Goal: Task Accomplishment & Management: Use online tool/utility

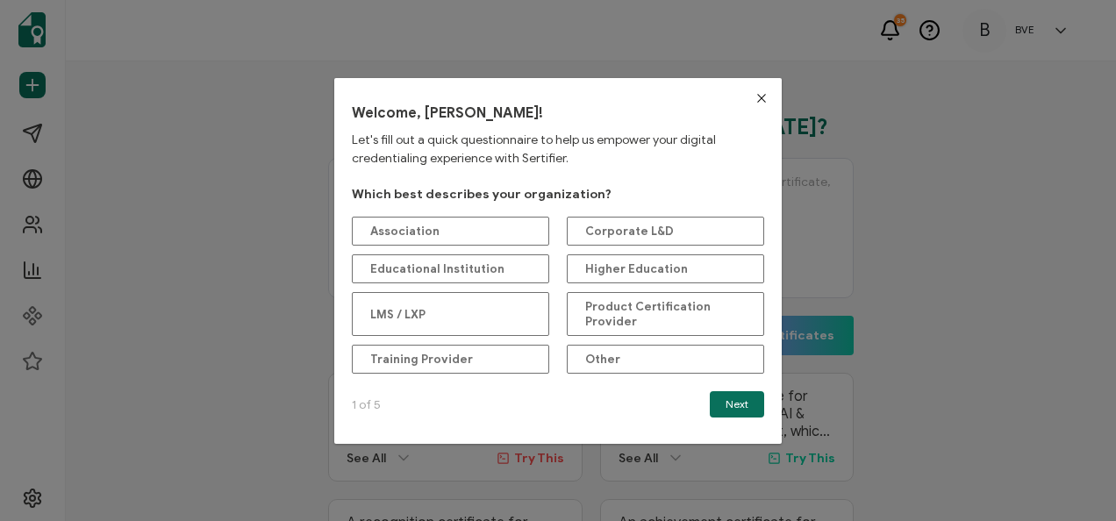
click at [656, 302] on span "Product Certification Provider" at bounding box center [665, 314] width 161 height 30
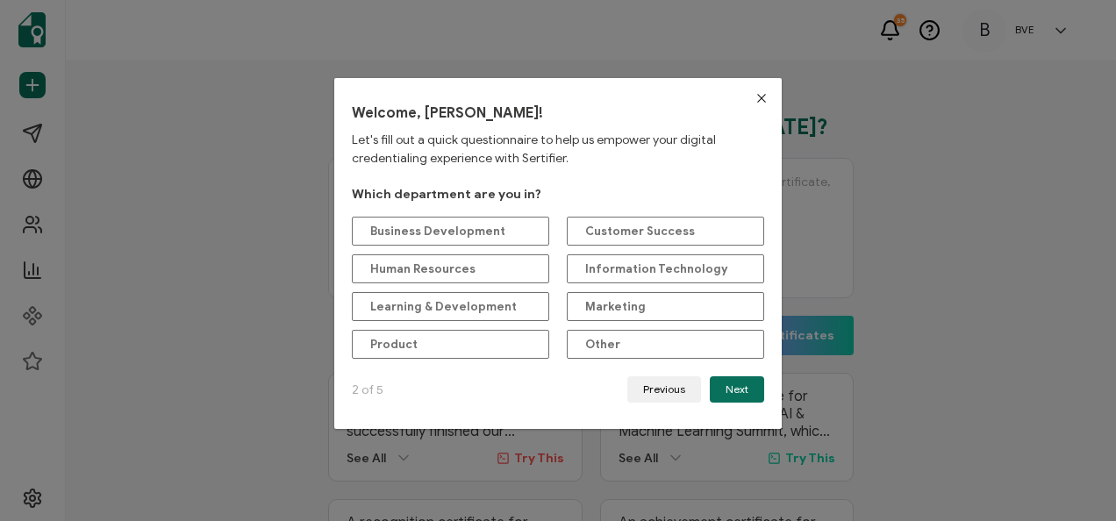
click at [502, 229] on div "Business Development" at bounding box center [450, 231] width 197 height 29
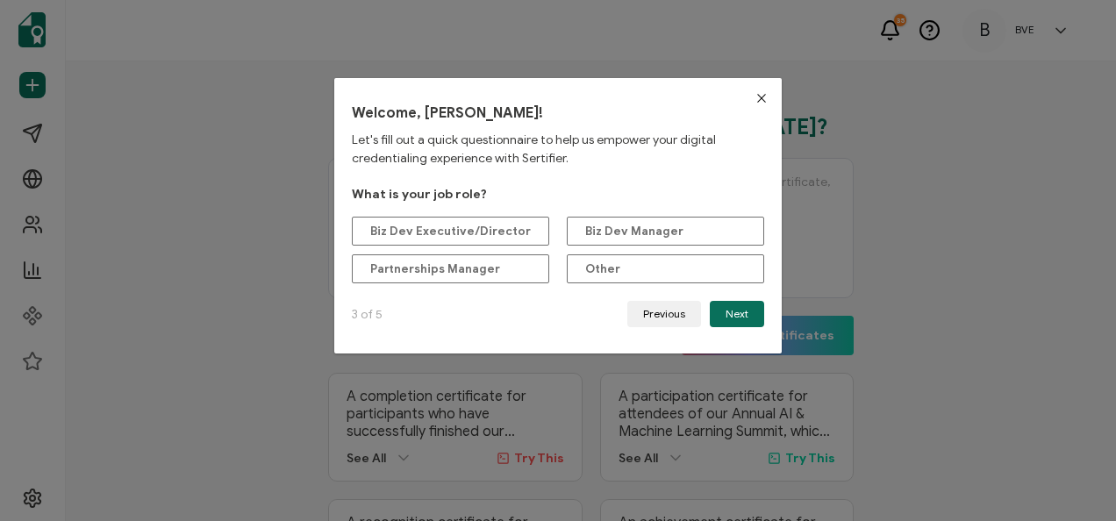
click at [521, 225] on Executive\/Director "Biz Dev Executive/Director" at bounding box center [450, 231] width 197 height 29
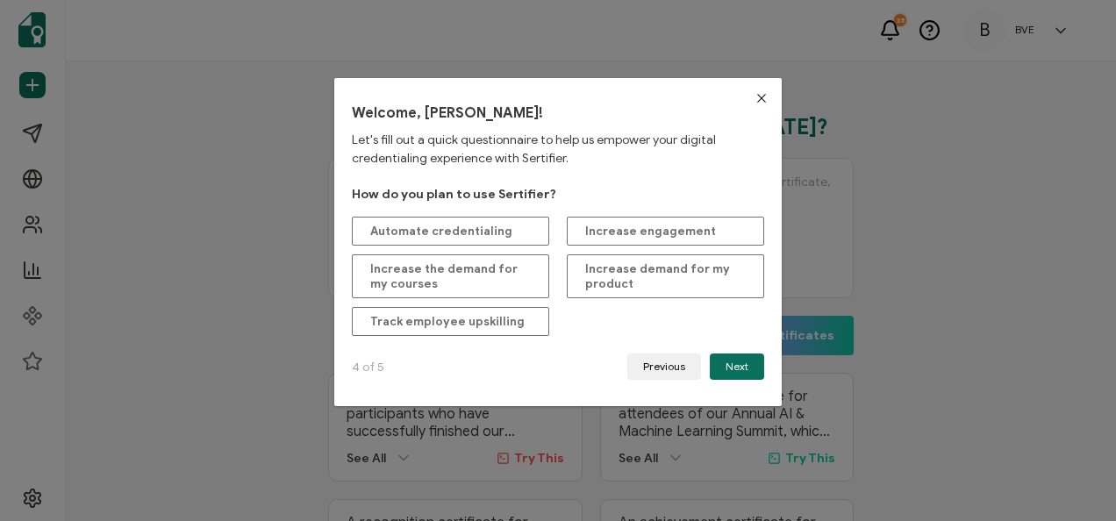
click at [524, 224] on div "Automate credentialing" at bounding box center [450, 231] width 197 height 29
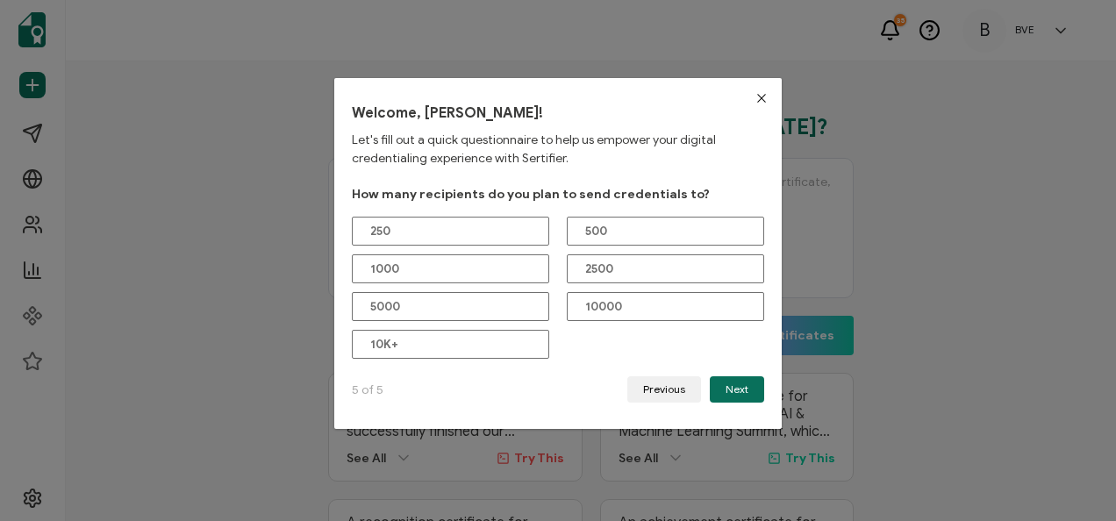
click at [507, 226] on div "250" at bounding box center [450, 231] width 197 height 29
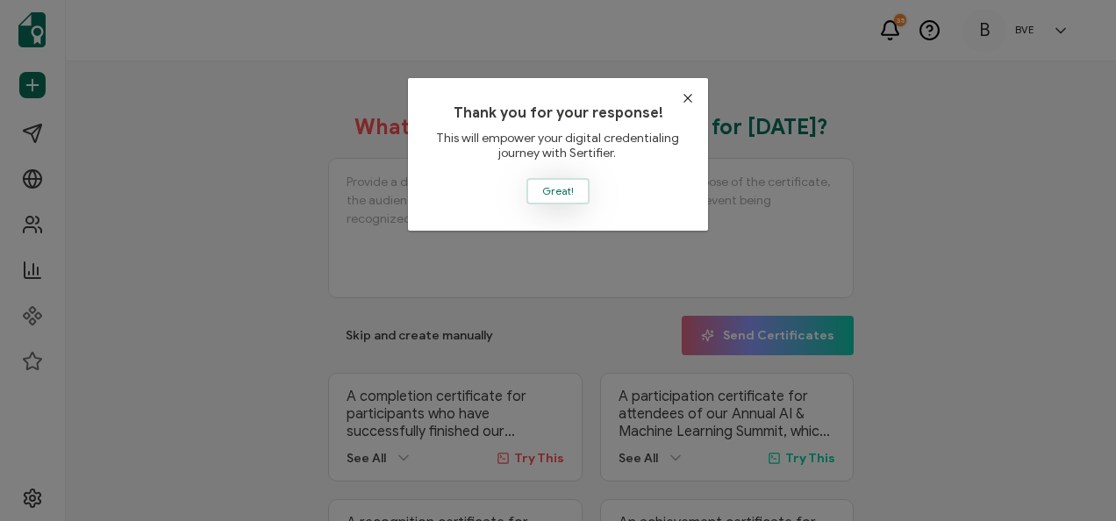
click at [549, 186] on span "Great!" at bounding box center [558, 191] width 32 height 11
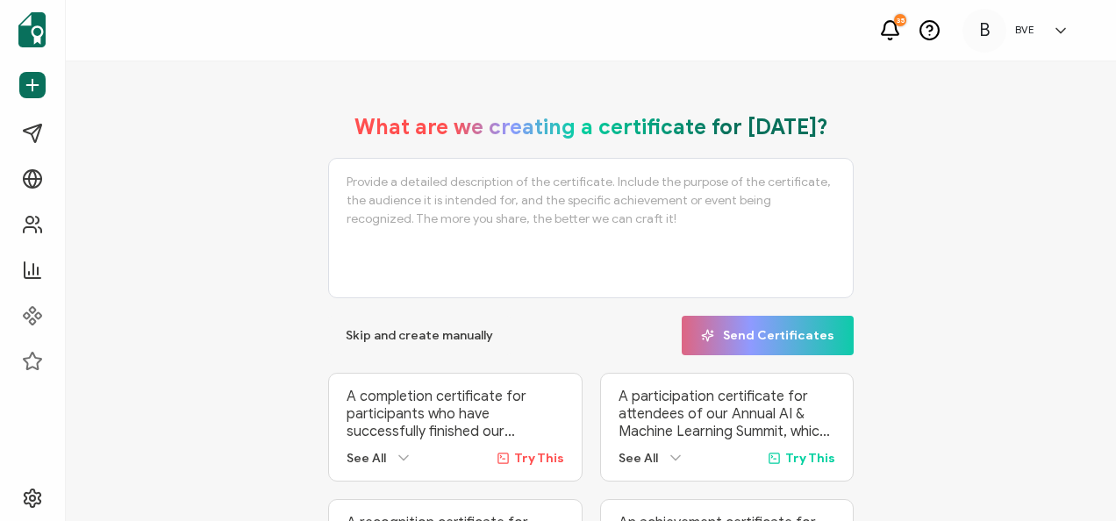
click at [654, 196] on textarea at bounding box center [590, 228] width 525 height 140
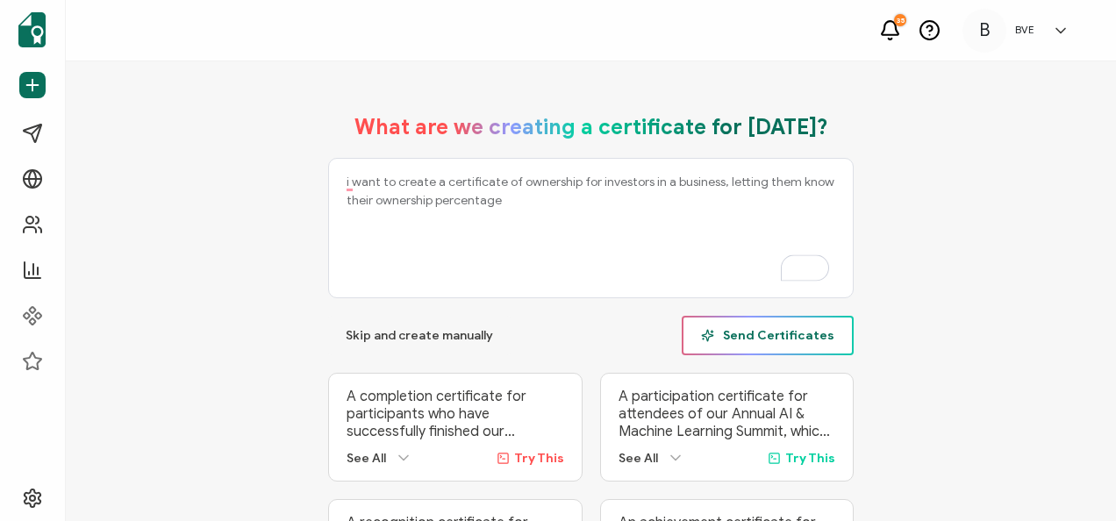
type textarea "i want to create a certificate of ownership for investors in a business, lettin…"
click at [772, 333] on span "Send Certificates" at bounding box center [767, 335] width 133 height 13
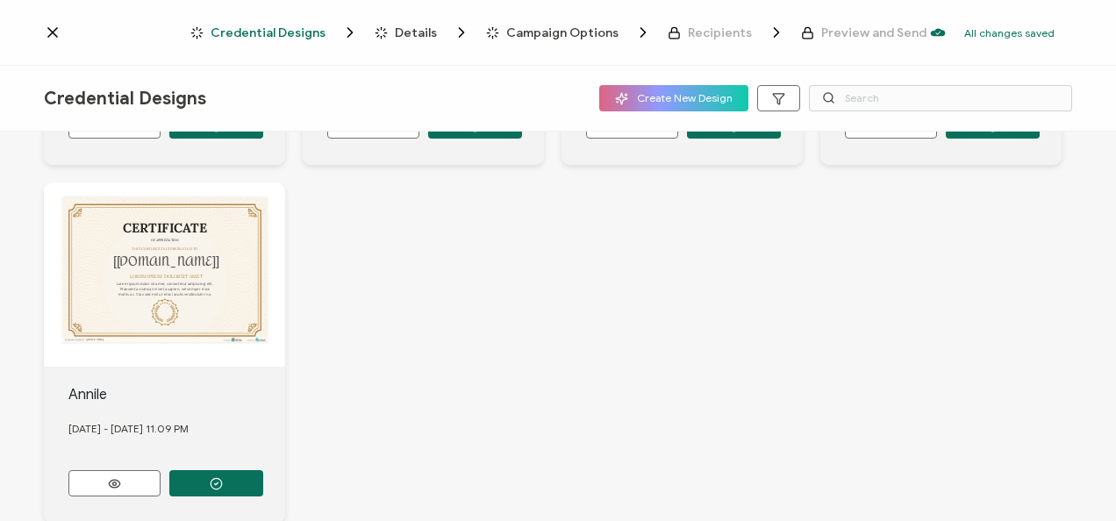
scroll to position [351, 0]
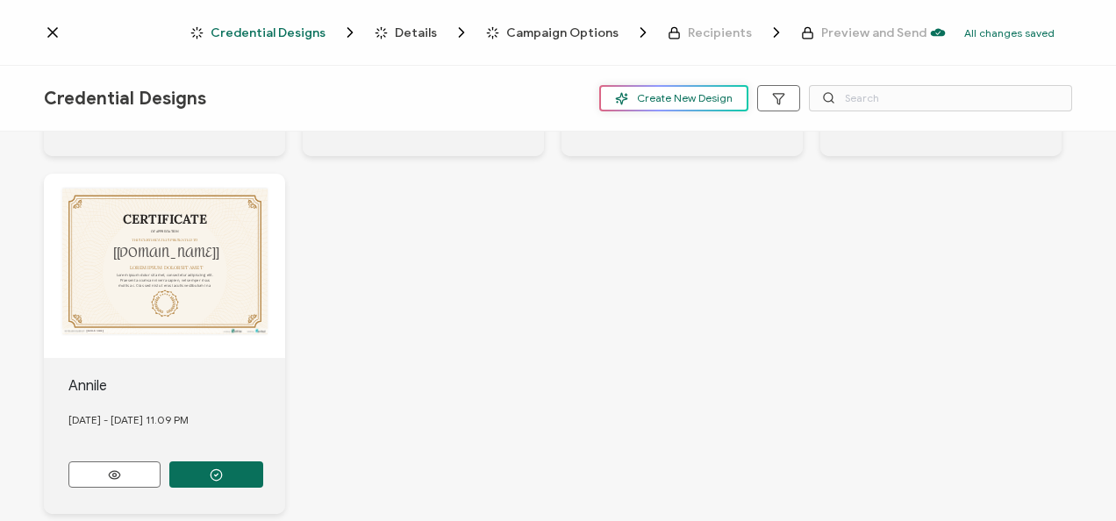
click at [668, 101] on span "Create New Design" at bounding box center [674, 98] width 118 height 13
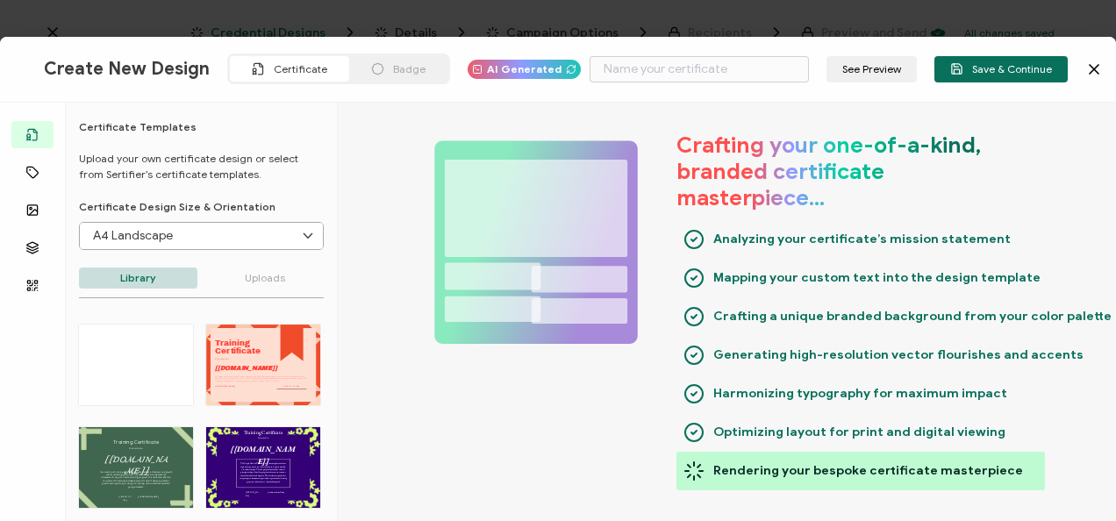
type input "Strouk"
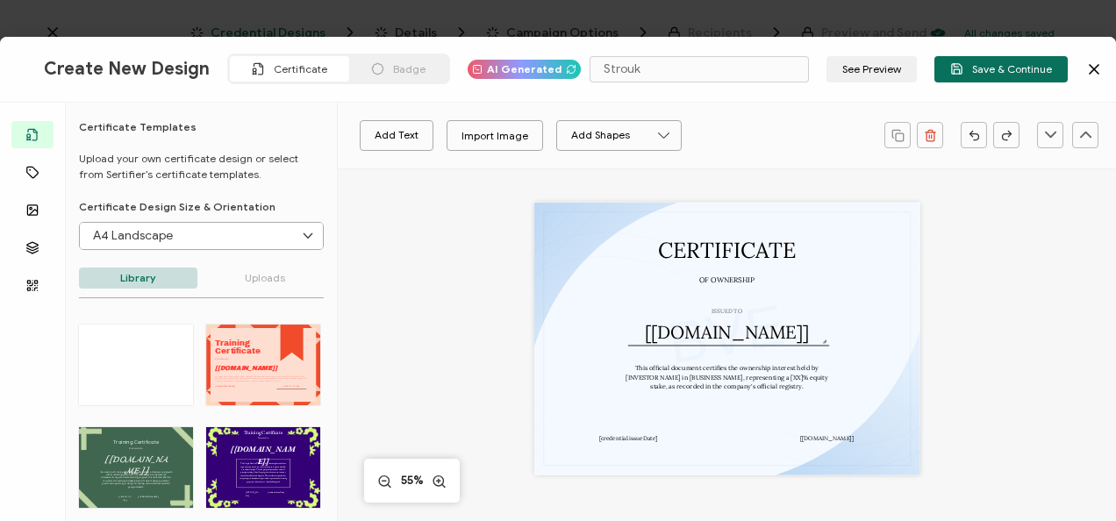
drag, startPoint x: 630, startPoint y: 361, endPoint x: 783, endPoint y: 396, distance: 157.3
click at [783, 396] on div "CERTIFICATE ISSUED TO The recipient’s full name, which will be automatically fi…" at bounding box center [727, 338] width 386 height 273
click at [789, 377] on pre "This official document certifies the ownership interest held by [INVESTOR NAME]…" at bounding box center [727, 377] width 204 height 27
click at [793, 379] on pre "This official document certifies the ownership interest held by [INVESTOR NAME]…" at bounding box center [727, 377] width 204 height 27
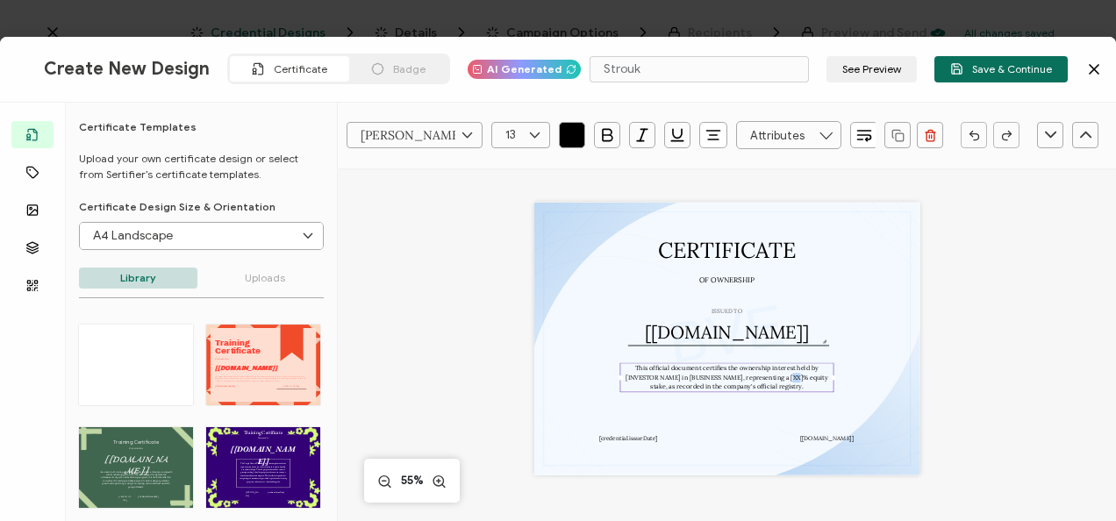
click at [793, 379] on pre "This official document certifies the ownership interest held by [INVESTOR NAME]…" at bounding box center [727, 377] width 204 height 27
copy pre "This official document certifies the ownership interest held by [INVESTOR NAME]…"
